Goal: Register for event/course

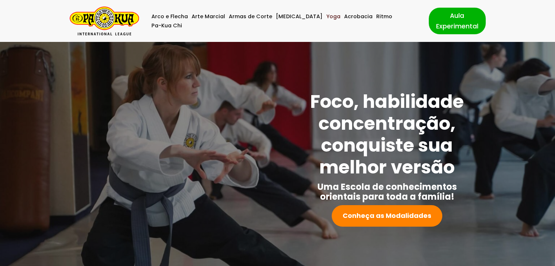
click at [326, 21] on link "Yoga" at bounding box center [333, 16] width 14 height 9
click at [438, 17] on link "Aula Experimental" at bounding box center [457, 21] width 57 height 26
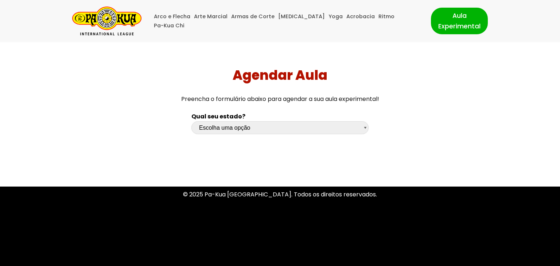
click at [235, 129] on select "Escolha uma opção Rio Grande do Sul Santa Catarina Paraná São Paulo Rio de Jane…" at bounding box center [279, 127] width 177 height 13
select select "rs"
click at [191, 121] on select "Escolha uma opção Rio Grande do Sul Santa Catarina Paraná São Paulo Rio de Jane…" at bounding box center [279, 127] width 177 height 13
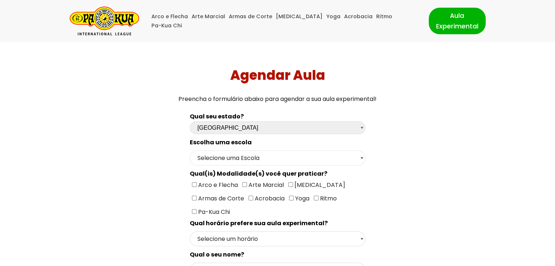
click at [229, 158] on select "Selecione uma Escola Campo Bom - Escola Campo Bom Canela - Escola Canela Canoas…" at bounding box center [277, 158] width 175 height 15
select select "Porto Alegre - Escola Moinhos de Vento"
click at [190, 151] on select "Selecione uma Escola Campo Bom - Escola Campo Bom Canela - Escola Canela Canoas…" at bounding box center [277, 158] width 175 height 15
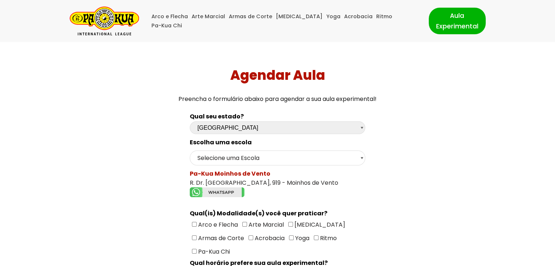
click at [222, 191] on img "Formulário de contacto" at bounding box center [217, 192] width 55 height 10
